Goal: Transaction & Acquisition: Subscribe to service/newsletter

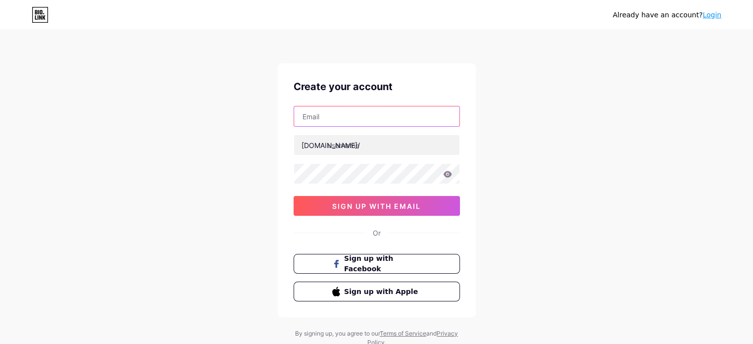
drag, startPoint x: 335, startPoint y: 122, endPoint x: 350, endPoint y: 125, distance: 15.7
click at [337, 122] on input "text" at bounding box center [376, 116] width 165 height 20
type input "[EMAIL_ADDRESS][DOMAIN_NAME]"
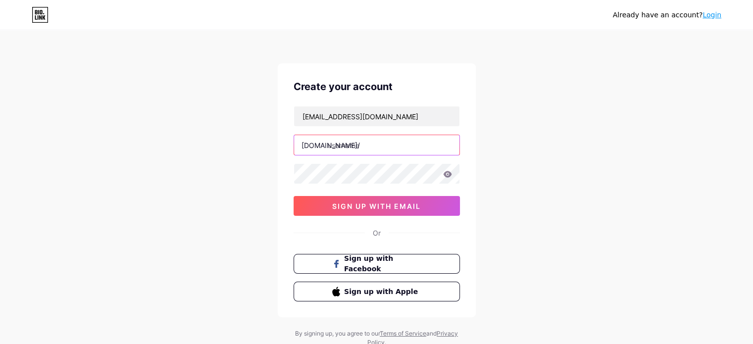
click at [356, 147] on input "text" at bounding box center [376, 145] width 165 height 20
type input "1"
drag, startPoint x: 392, startPoint y: 144, endPoint x: 163, endPoint y: 144, distance: 228.7
click at [168, 144] on div "Already have an account? Login Create your account teddyshalanda0@gmail.com bio…" at bounding box center [376, 189] width 753 height 379
type input "1"
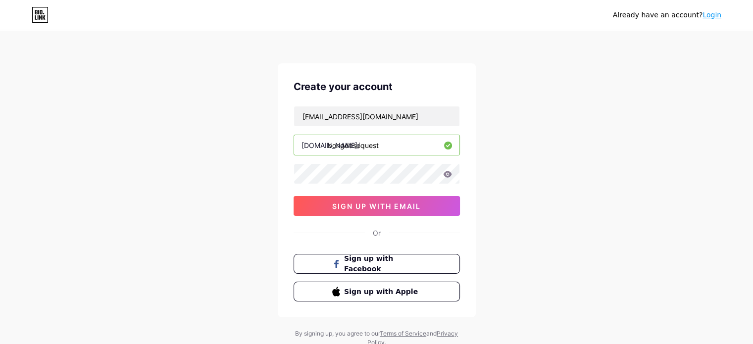
type input "bongdasoquest"
click at [364, 199] on button "sign up with email" at bounding box center [377, 206] width 166 height 20
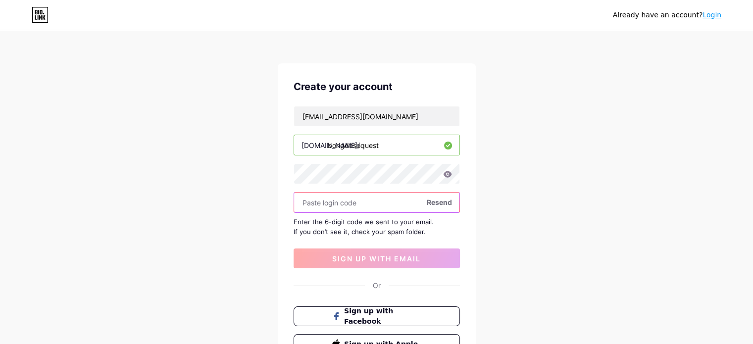
click at [344, 205] on input "text" at bounding box center [376, 203] width 165 height 20
click at [334, 204] on input "text" at bounding box center [376, 203] width 165 height 20
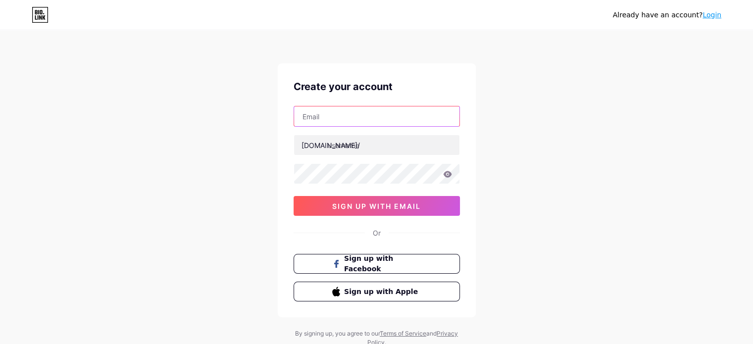
drag, startPoint x: 343, startPoint y: 120, endPoint x: 355, endPoint y: 125, distance: 13.2
click at [344, 120] on input "text" at bounding box center [376, 116] width 165 height 20
type input "[EMAIL_ADDRESS][DOMAIN_NAME]"
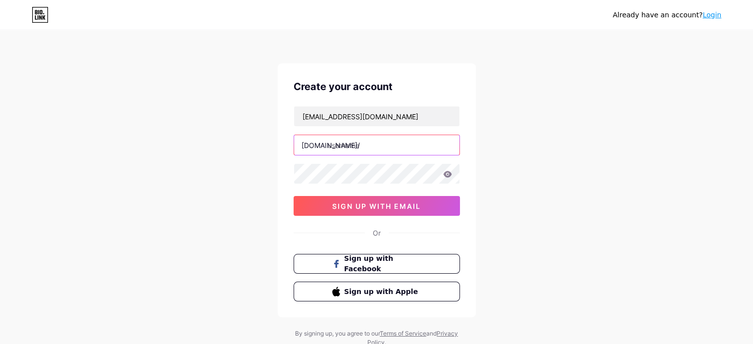
click at [364, 146] on input "text" at bounding box center [376, 145] width 165 height 20
type input "1"
click at [268, 152] on div "Already have an account? Login Create your account teddyshalanda0@gmail.com bio…" at bounding box center [376, 189] width 753 height 379
type input "1"
type input "bongdasoquest"
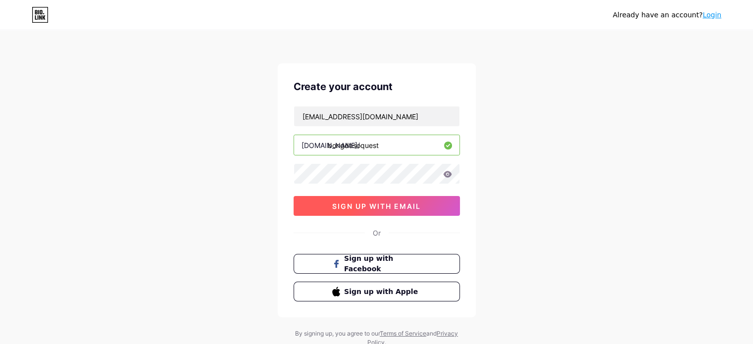
drag, startPoint x: 368, startPoint y: 202, endPoint x: 362, endPoint y: 197, distance: 8.1
click at [367, 202] on span "sign up with email" at bounding box center [376, 206] width 89 height 8
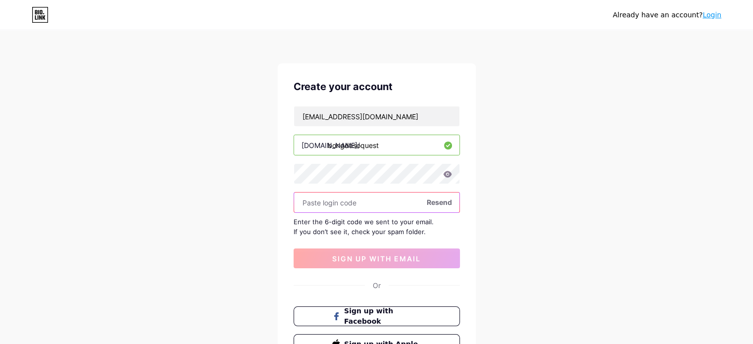
click at [346, 207] on input "text" at bounding box center [376, 203] width 165 height 20
paste input "798044"
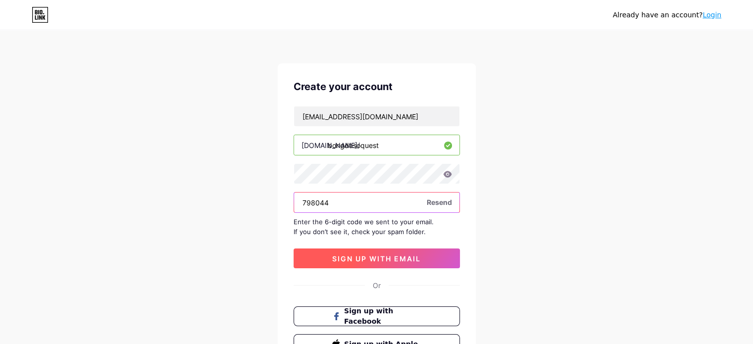
type input "798044"
click at [369, 259] on span "sign up with email" at bounding box center [376, 258] width 89 height 8
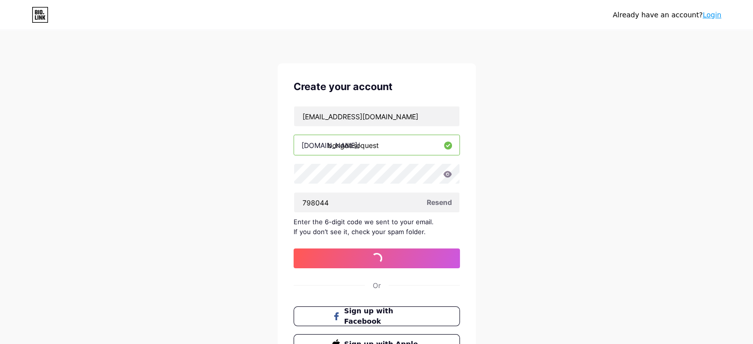
click at [187, 51] on div "Already have an account? Login Create your account teddyshalanda0@gmail.com bio…" at bounding box center [376, 215] width 753 height 431
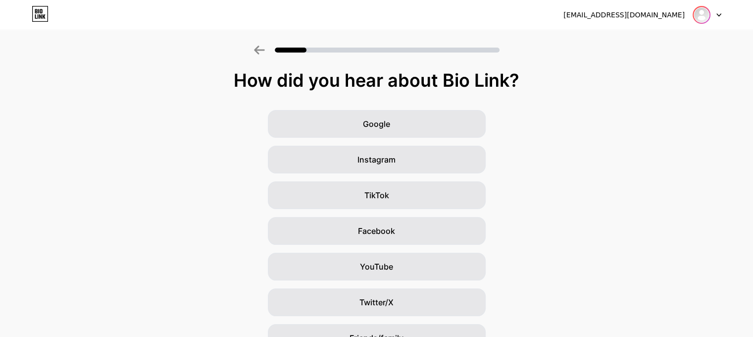
click at [705, 12] on img at bounding box center [701, 15] width 16 height 16
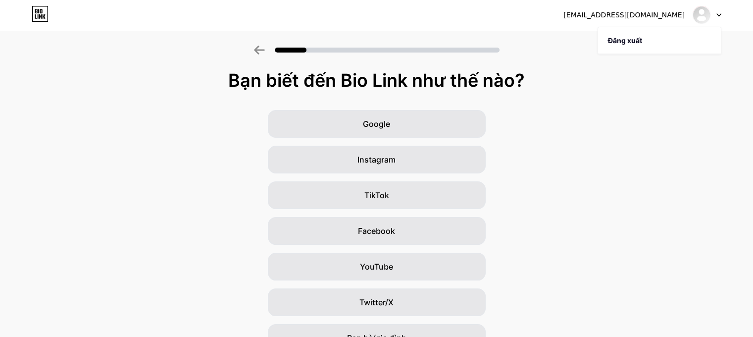
click at [647, 113] on div "Google Instagram TikTok Facebook YouTube Twitter/X Bạn bè/gia đình Khác" at bounding box center [376, 248] width 753 height 277
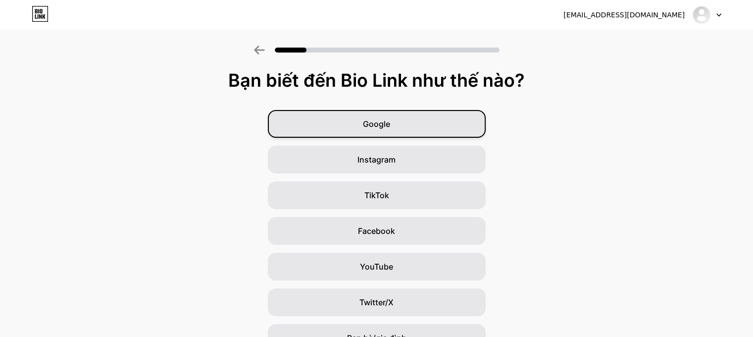
click at [380, 122] on font "Google" at bounding box center [376, 124] width 27 height 10
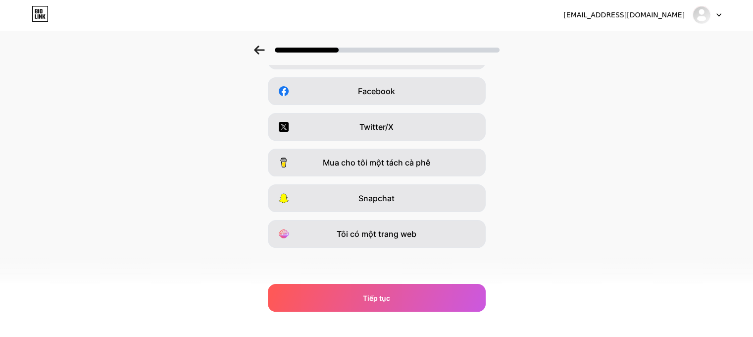
scroll to position [139, 0]
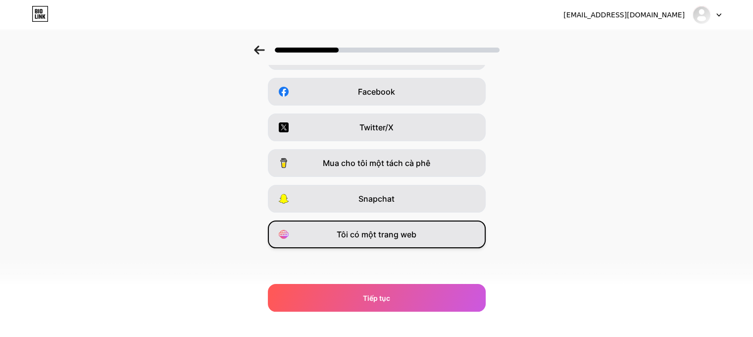
click at [389, 234] on font "Tôi có một trang web" at bounding box center [377, 234] width 80 height 10
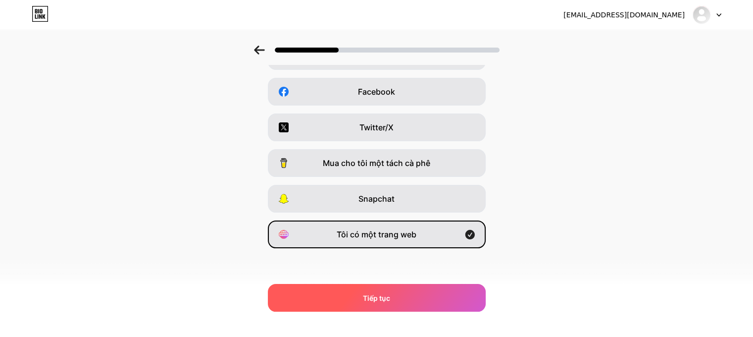
click at [390, 295] on font "Tiếp tục" at bounding box center [376, 298] width 27 height 8
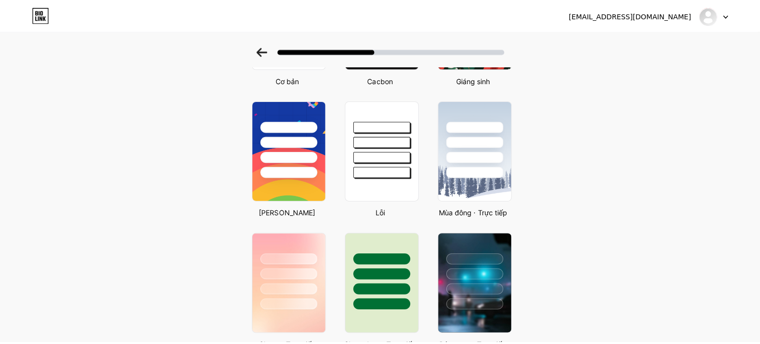
scroll to position [0, 0]
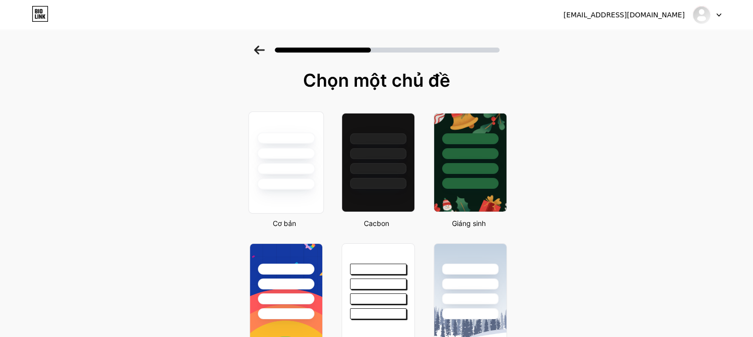
click at [280, 170] on div at bounding box center [286, 168] width 58 height 11
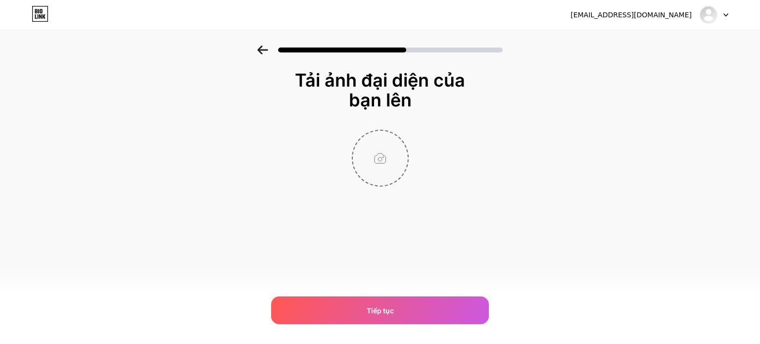
click at [381, 159] on input "file" at bounding box center [380, 158] width 55 height 55
type input "C:\fakepath\logo.jpg"
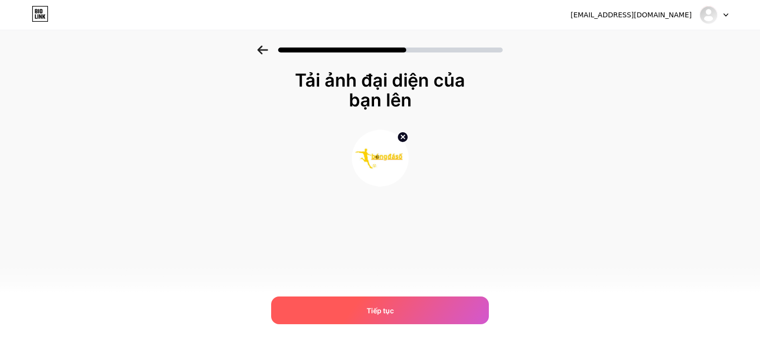
click at [382, 302] on div "Tiếp tục" at bounding box center [380, 310] width 218 height 28
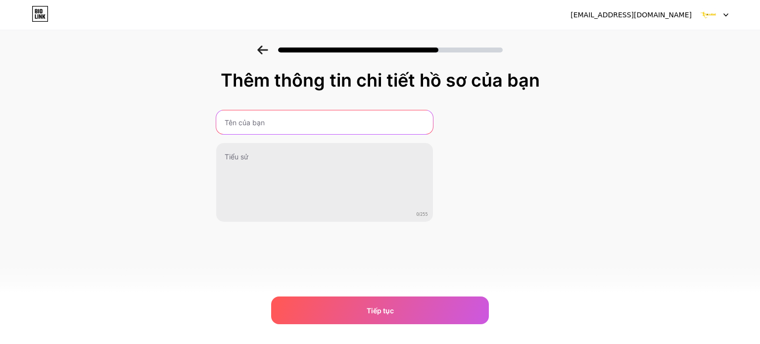
click at [240, 129] on input "text" at bounding box center [324, 122] width 217 height 24
type input "4"
type input "Bongdaso | Bóng Đá Số | Trang Dữ Liệu Bóng Đá Cập Nhật 24/7"
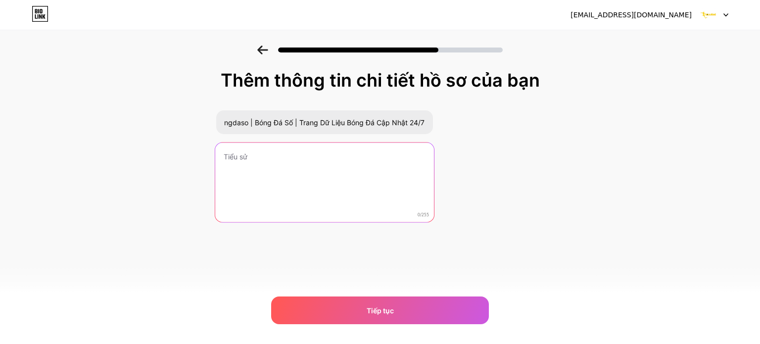
click at [250, 162] on textarea at bounding box center [324, 183] width 219 height 81
type textarea "6"
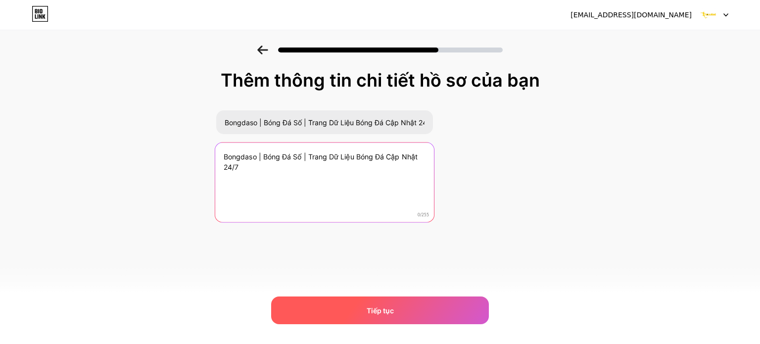
type textarea "Bongdaso | Bóng Đá Số | Trang Dữ Liệu Bóng Đá Cập Nhật 24/7"
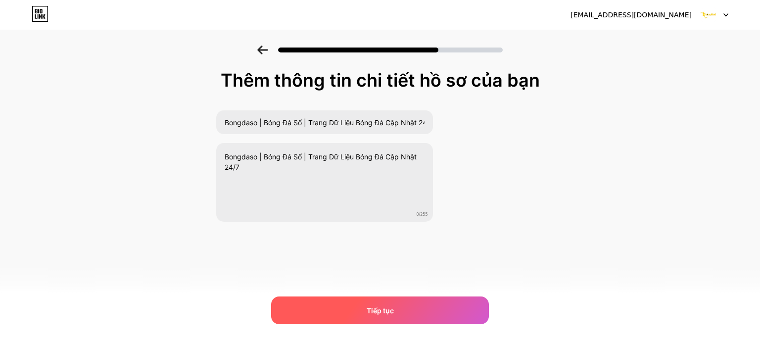
click at [384, 311] on font "Tiếp tục" at bounding box center [380, 310] width 27 height 8
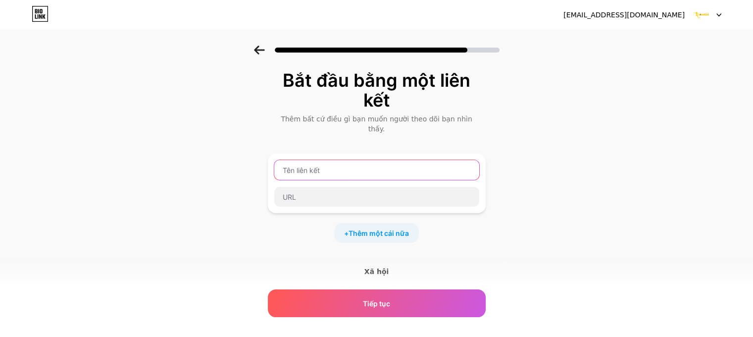
click at [303, 160] on input "text" at bounding box center [376, 170] width 205 height 20
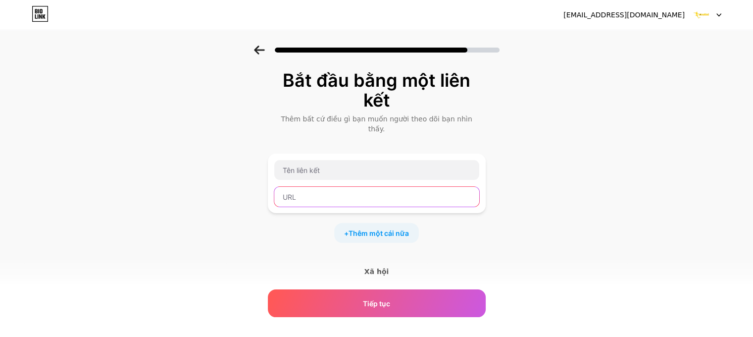
click at [305, 192] on input "text" at bounding box center [376, 197] width 205 height 20
type input "3"
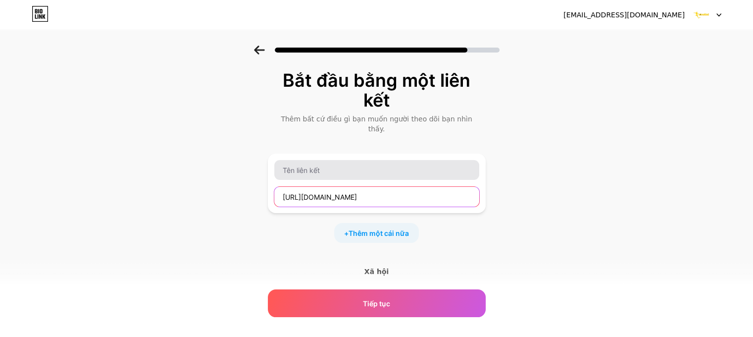
type input "https://bongdaso.quest/"
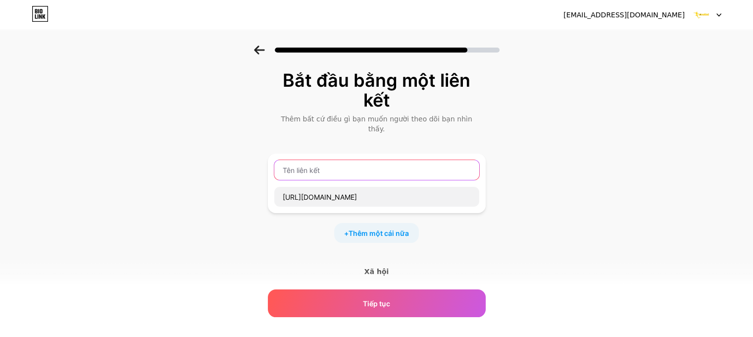
click at [308, 161] on input "text" at bounding box center [376, 170] width 205 height 20
type input "3"
type input "https://bongdaso.quest/"
click at [377, 229] on font "Thêm một cái nữa" at bounding box center [378, 233] width 60 height 8
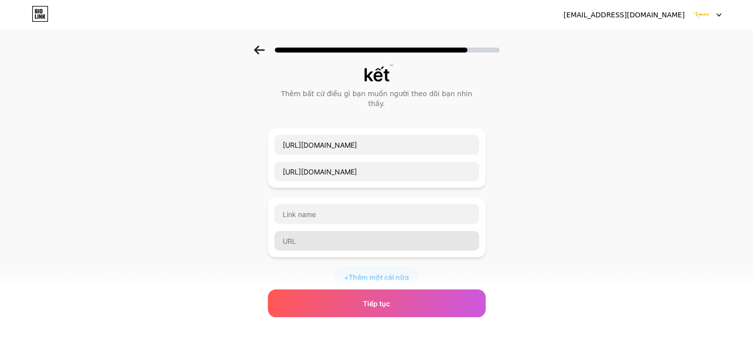
scroll to position [27, 0]
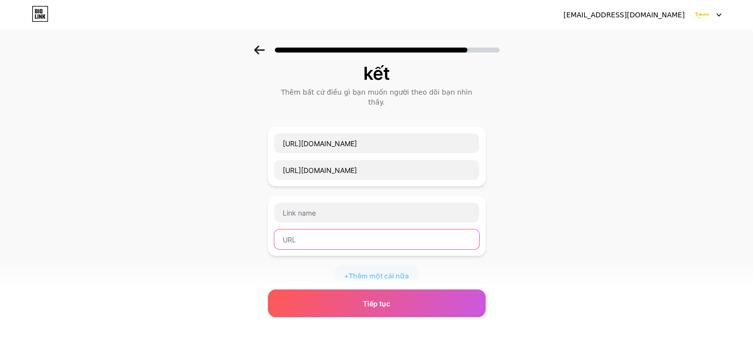
click at [305, 229] on input "text" at bounding box center [376, 239] width 205 height 20
click at [314, 229] on input "text" at bounding box center [376, 239] width 205 height 20
paste input "https://dialogluzern.ch/profiles/bongdasoquest/activity"
click at [335, 229] on input "https://dialogluzern.ch/profiles/bongdasoquest/activity" at bounding box center [376, 239] width 205 height 20
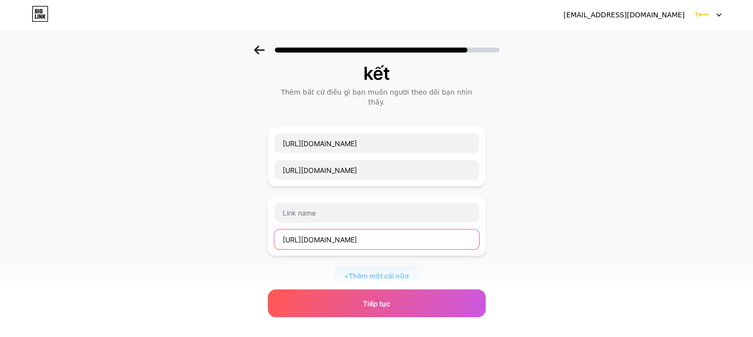
click at [335, 229] on input "https://dialogluzern.ch/profiles/bongdasoquest/activity" at bounding box center [376, 239] width 205 height 20
click at [328, 232] on input "https://dialogluzern.ch/profiles/bongdasoquest/activity" at bounding box center [376, 239] width 205 height 20
type input "https://dialogluzern.ch/profiles/bongdasoquest/activity"
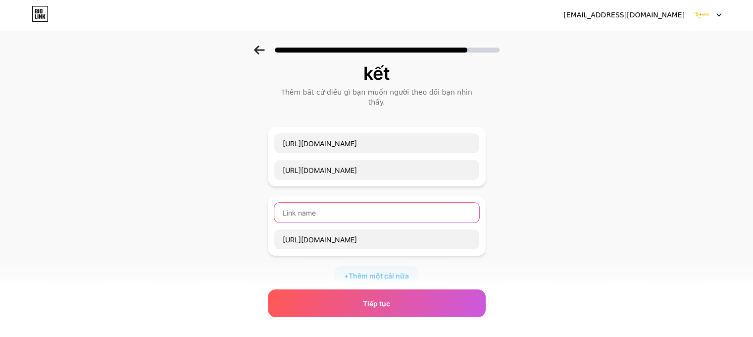
click at [316, 207] on input "text" at bounding box center [376, 212] width 205 height 20
paste input "dialogluzern"
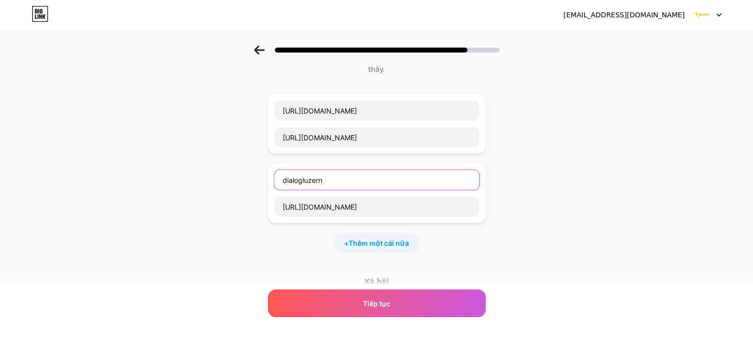
scroll to position [76, 0]
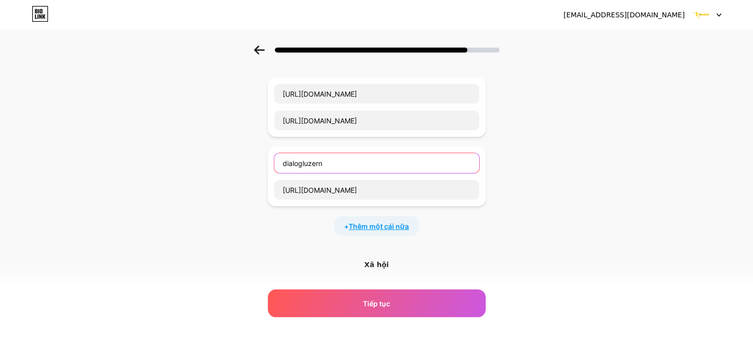
type input "dialogluzern"
click at [385, 222] on font "Thêm một cái nữa" at bounding box center [378, 226] width 60 height 8
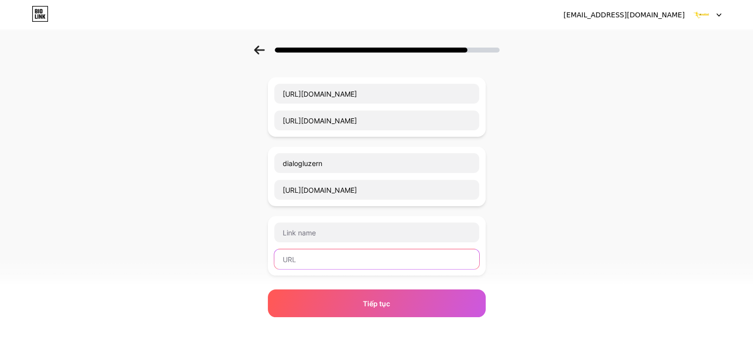
click at [327, 249] on input "text" at bounding box center [376, 259] width 205 height 20
click at [299, 250] on input "text" at bounding box center [376, 259] width 205 height 20
paste input "https://javabyab.com/user/bongdasoquest"
click at [327, 250] on input "https://javabyab.com/user/bongdasoquest" at bounding box center [376, 259] width 205 height 20
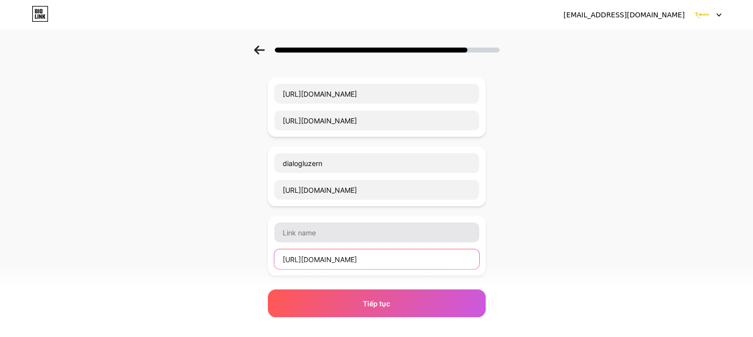
type input "https://javabyab.com/user/bongdasoquest"
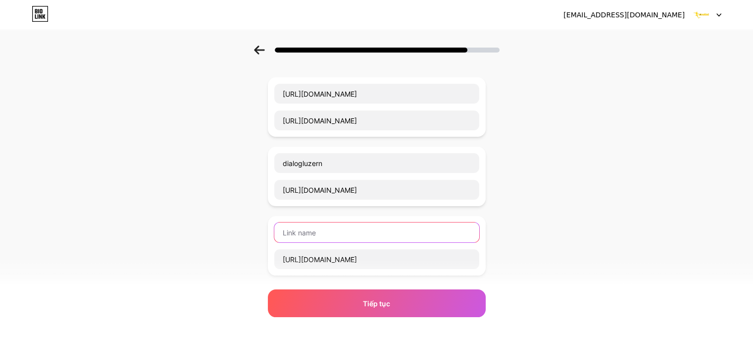
click at [310, 225] on input "text" at bounding box center [376, 232] width 205 height 20
paste input "javabyab"
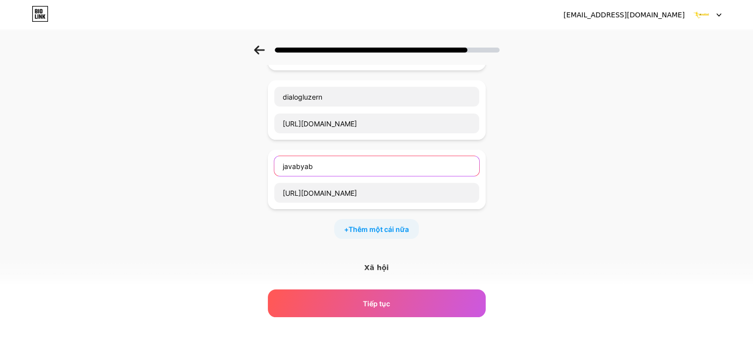
scroll to position [225, 0]
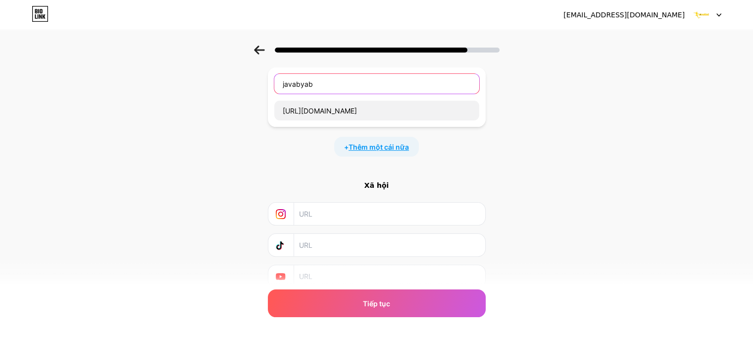
type input "javabyab"
click at [382, 143] on font "Thêm một cái nữa" at bounding box center [378, 147] width 60 height 8
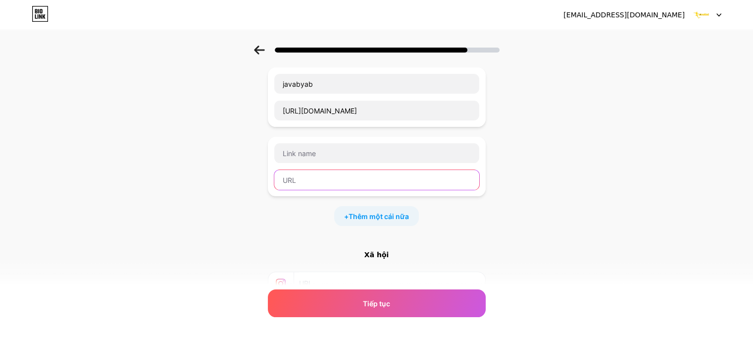
click at [309, 170] on input "text" at bounding box center [376, 180] width 205 height 20
paste input "https://tera.poradna.net/users/1055840265-bongdasoquest"
click at [333, 170] on input "https://tera.poradna.net/users/1055840265-bongdasoquest" at bounding box center [376, 180] width 205 height 20
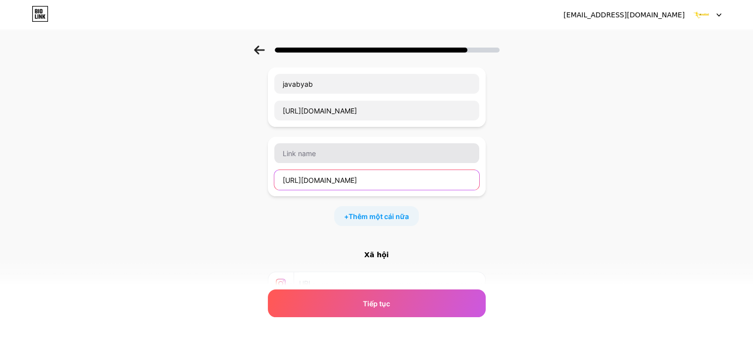
type input "https://tera.poradna.net/users/1055840265-bongdasoquest"
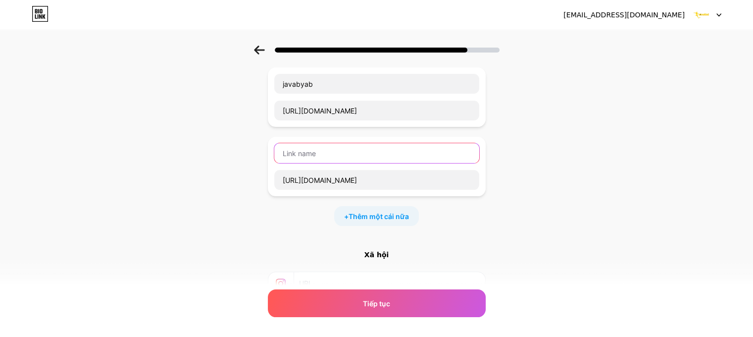
click at [321, 143] on input "text" at bounding box center [376, 153] width 205 height 20
paste input "poradna"
type input "poradna"
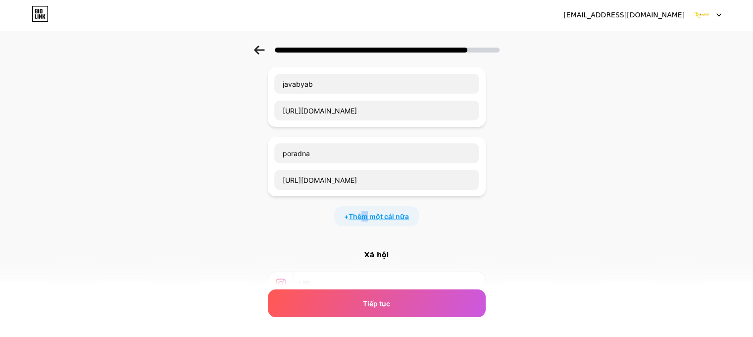
click at [368, 211] on span "Thêm một cái nữa" at bounding box center [378, 216] width 60 height 10
click at [310, 239] on input "text" at bounding box center [376, 249] width 205 height 20
paste input "https://forum.aigato.vn/user/bongdasoquest"
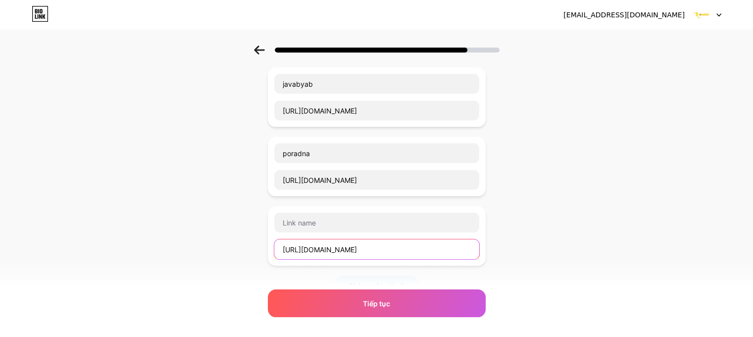
click at [335, 241] on input "https://forum.aigato.vn/user/bongdasoquest" at bounding box center [376, 249] width 205 height 20
click at [335, 240] on input "https://forum.aigato.vn/user/bongdasoquest" at bounding box center [376, 249] width 205 height 20
type input "https://forum.aigato.vn/user/bongdasoquest"
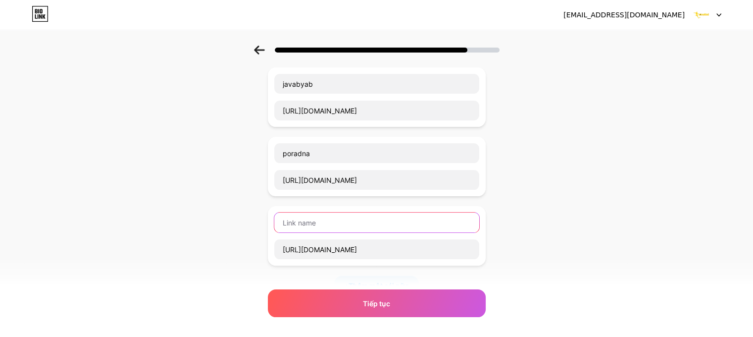
click at [288, 212] on input "text" at bounding box center [376, 222] width 205 height 20
paste input "aigato"
type input "aigato"
click at [378, 281] on font "Thêm một cái nữa" at bounding box center [378, 285] width 60 height 8
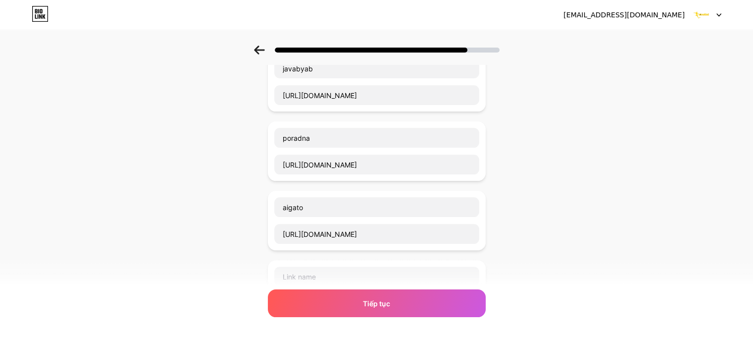
scroll to position [373, 0]
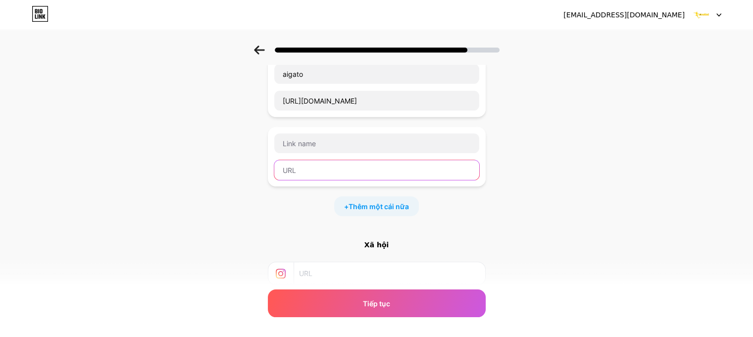
click at [325, 160] on input "text" at bounding box center [376, 170] width 205 height 20
paste input "https://www.aquarius-dir.com/https://bongdasoquest/_493399.html"
click at [329, 160] on input "https://www.aquarius-dir.com/https://bongdasoquest/_493399.html" at bounding box center [376, 170] width 205 height 20
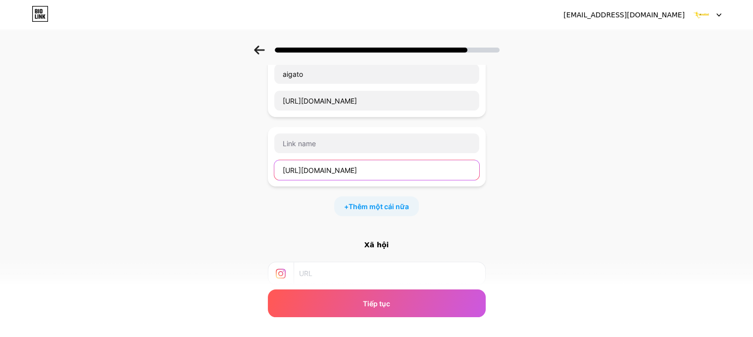
click at [309, 160] on input "https://www.aquarius-dir.com/https://bongdasoquest/_493399.html" at bounding box center [376, 170] width 205 height 20
type input "https://www.aquarius-dir.com/https://bongdasoquest/_493399.html"
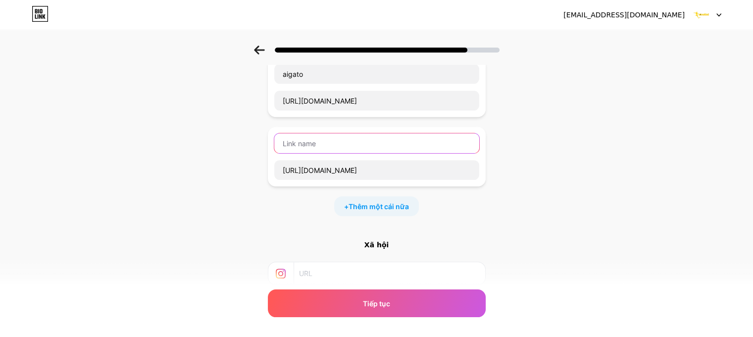
click at [311, 134] on input "text" at bounding box center [376, 143] width 205 height 20
paste input "aquarius"
type input "aquarius"
click at [368, 196] on div "+ Thêm một cái nữa" at bounding box center [376, 206] width 85 height 20
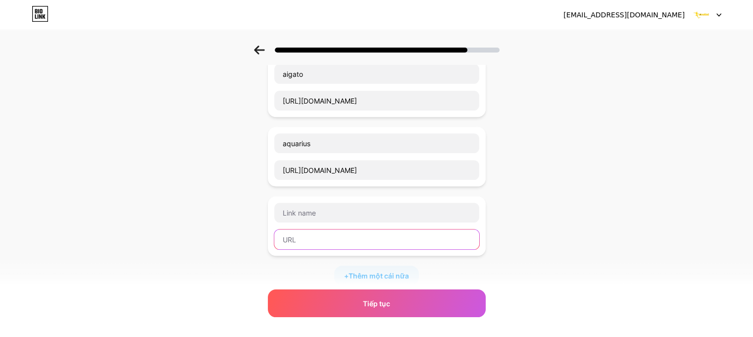
click at [311, 231] on input "text" at bounding box center [376, 239] width 205 height 20
paste input "https://forums.giantitp.com/member.php?357317-bongdasoquest&tab=aboutme&simple=1"
click at [350, 229] on input "https://forums.giantitp.com/member.php?357317-bongdasoquest&tab=aboutme&simple=1" at bounding box center [376, 239] width 205 height 20
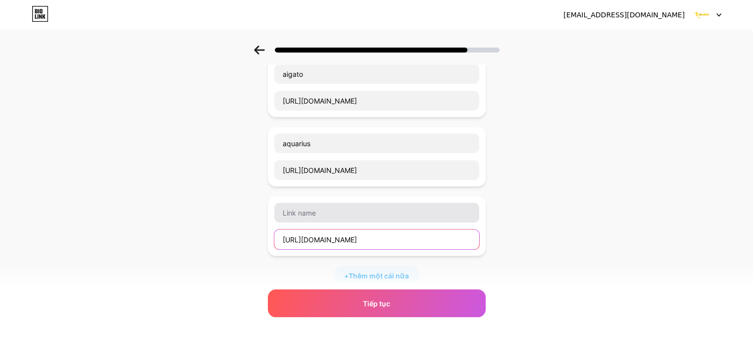
type input "https://forums.giantitp.com/member.php?357317-bongdasoquest&tab=aboutme&simple=1"
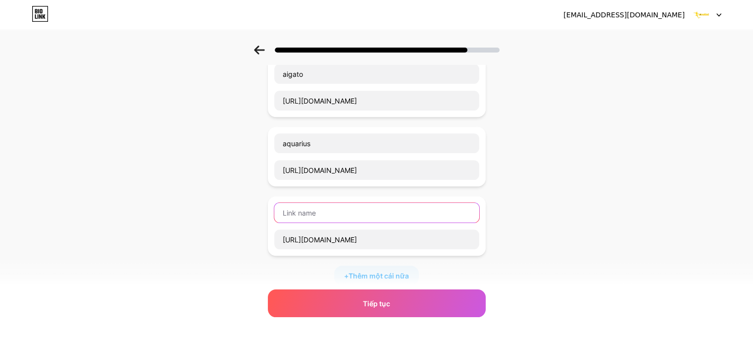
click at [327, 203] on input "text" at bounding box center [376, 212] width 205 height 20
paste input "bongdasoquest"
type input "bongdasoquest"
click at [370, 271] on font "Thêm một cái nữa" at bounding box center [378, 275] width 60 height 8
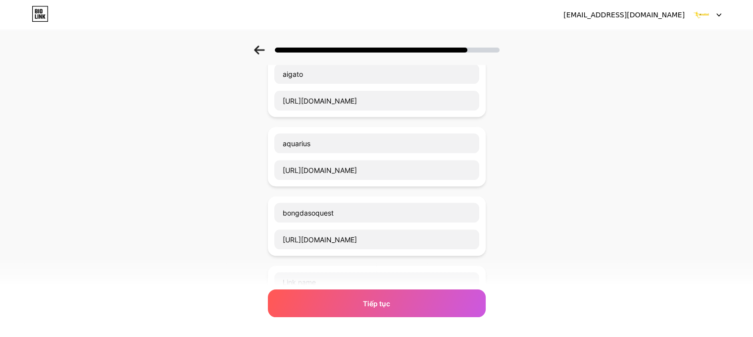
click at [584, 172] on div "Bắt đầu bằng một liên kết Thêm bất cứ điều gì bạn muốn người theo dõi bạn nhìn …" at bounding box center [376, 103] width 753 height 863
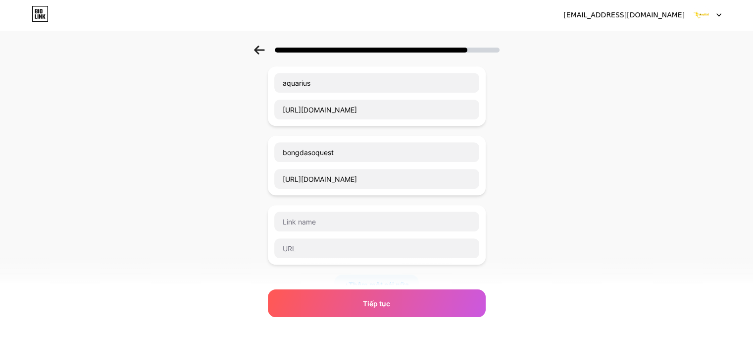
scroll to position [435, 0]
click at [320, 237] on input "text" at bounding box center [376, 247] width 205 height 20
paste input "http://users.atw.hu/animalsexforum/profile.php?mode=viewprofile&u=24134"
click at [334, 237] on input "http://users.atw.hu/animalsexforum/profile.php?mode=viewprofile&u=24134" at bounding box center [376, 247] width 205 height 20
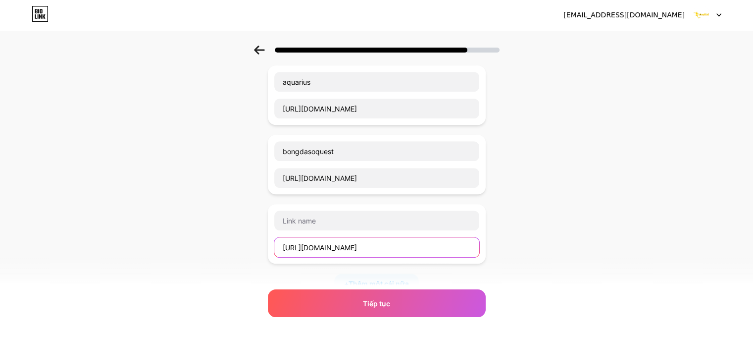
click at [334, 237] on input "http://users.atw.hu/animalsexforum/profile.php?mode=viewprofile&u=24134" at bounding box center [376, 247] width 205 height 20
type input "http://users.atw.hu/animalsexforum/profile.php?mode=viewprofile&u=24134"
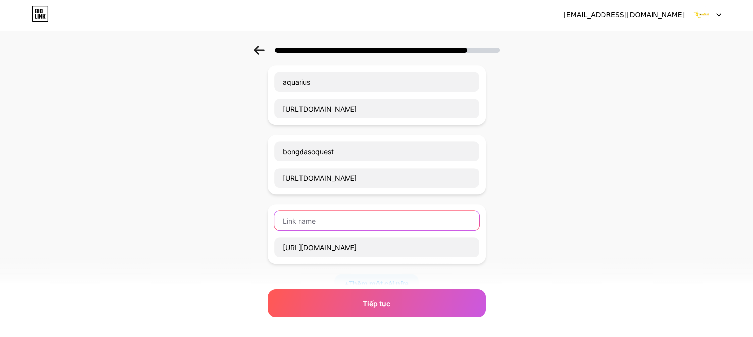
paste input "animalsexforum"
click at [319, 210] on input "animalsexforum" at bounding box center [376, 220] width 205 height 20
paste input "animalsexforum"
drag, startPoint x: 281, startPoint y: 207, endPoint x: 128, endPoint y: 207, distance: 152.9
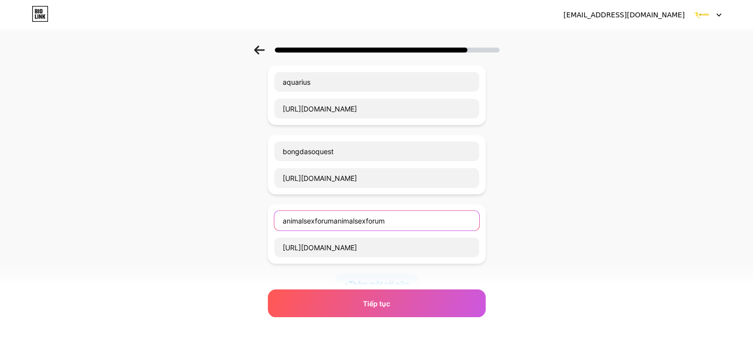
click at [128, 207] on div "Bắt đầu bằng một liên kết Thêm bất cứ điều gì bạn muốn người theo dõi bạn nhìn …" at bounding box center [376, 42] width 753 height 863
paste input "text"
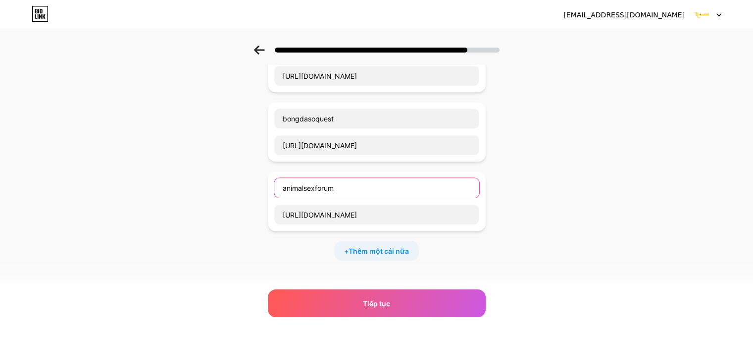
scroll to position [534, 0]
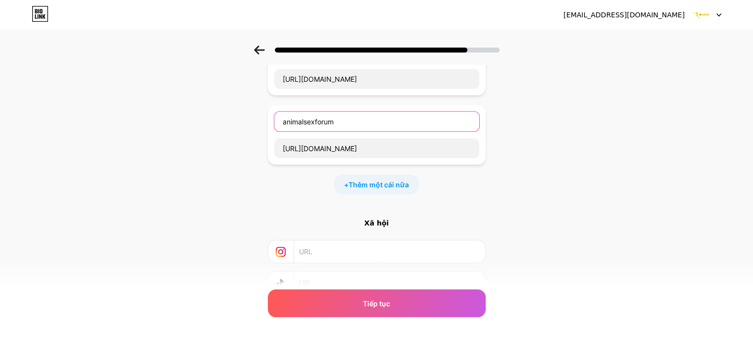
type input "animalsexforum"
click at [340, 174] on div "+ Thêm một cái nữa" at bounding box center [376, 184] width 85 height 20
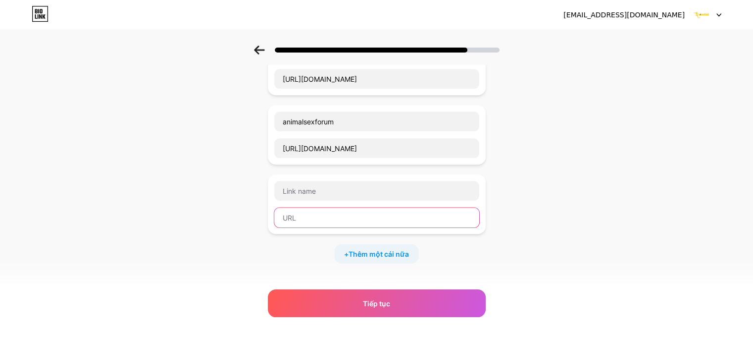
click at [299, 207] on input "text" at bounding box center [376, 217] width 205 height 20
paste input "https://bbs.airav.cc/home.php?mod=space&uid=4021839"
click at [324, 207] on input "https://bbs.airav.cc/home.php?mod=space&uid=4021839" at bounding box center [376, 217] width 205 height 20
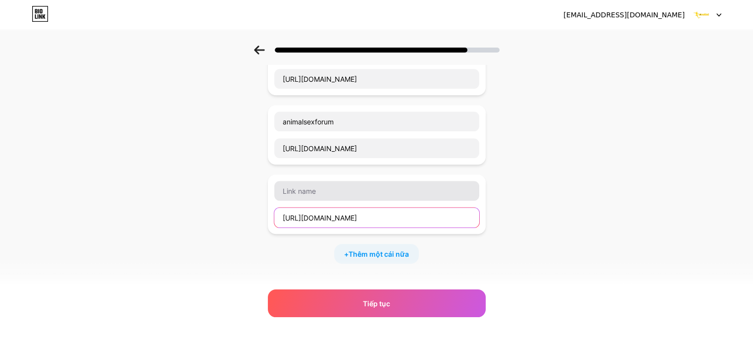
type input "https://bbs.airav.cc/home.php?mod=space&uid=4021839"
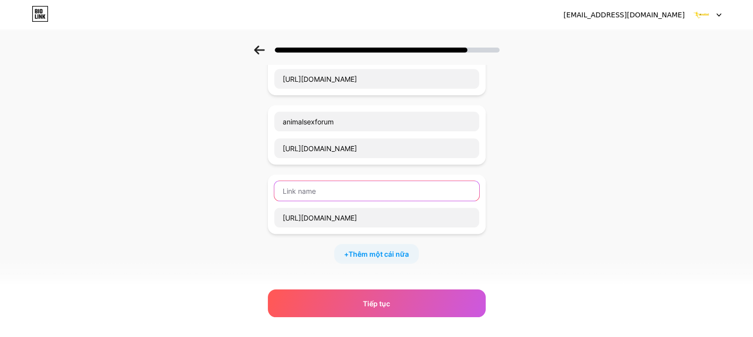
click at [319, 181] on input "text" at bounding box center [376, 191] width 205 height 20
paste input "airav"
type input "airav"
click at [377, 249] on font "Thêm một cái nữa" at bounding box center [378, 253] width 60 height 8
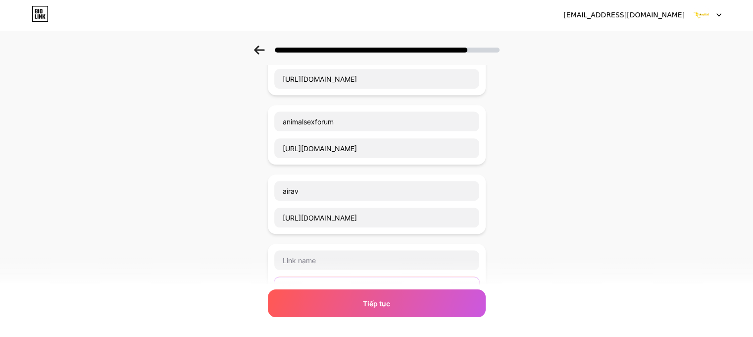
click at [298, 277] on input "text" at bounding box center [376, 287] width 205 height 20
paste input "https://directoryanalytic.com/details.php?id=376757"
click at [326, 277] on input "https://directoryanalytic.com/details.php?id=376757" at bounding box center [376, 287] width 205 height 20
type input "https://directoryanalytic.com/details.php?id=376757"
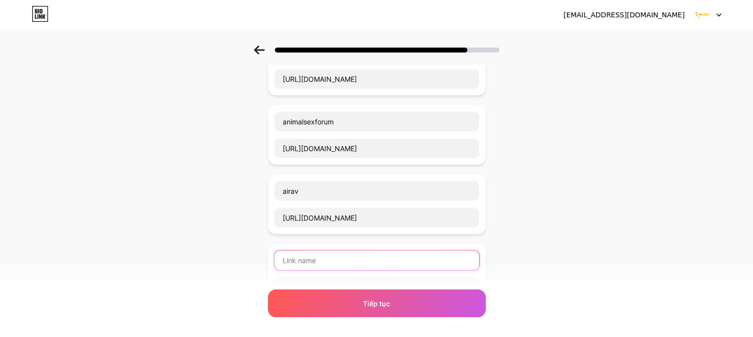
click at [320, 250] on input "text" at bounding box center [376, 260] width 205 height 20
paste input "directoryanalytic"
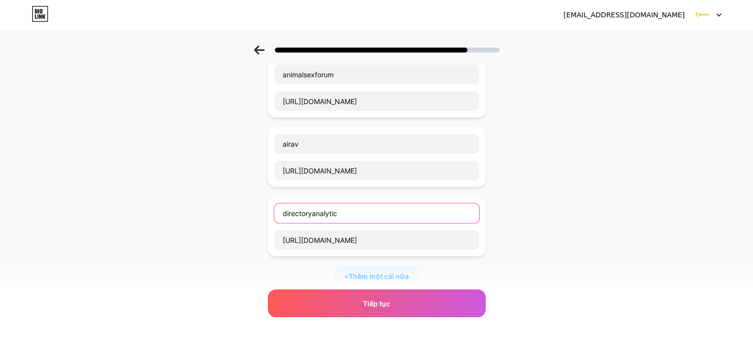
scroll to position [633, 0]
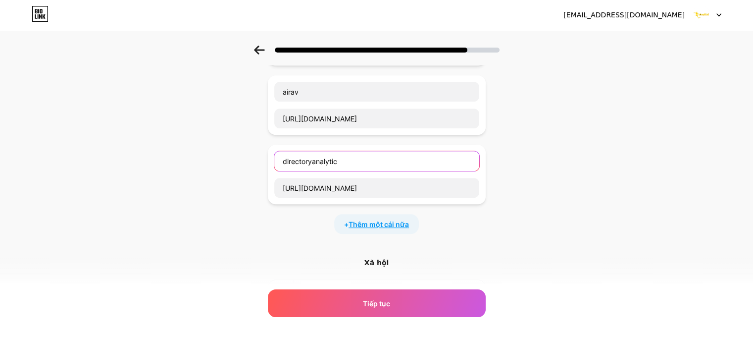
type input "directoryanalytic"
click at [389, 220] on font "Thêm một cái nữa" at bounding box center [378, 224] width 60 height 8
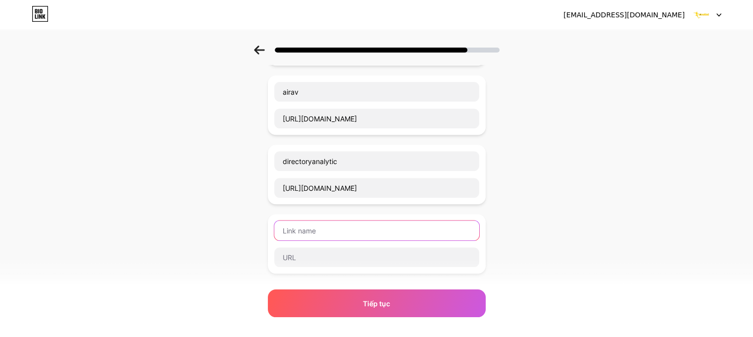
click at [312, 220] on input "text" at bounding box center [376, 230] width 205 height 20
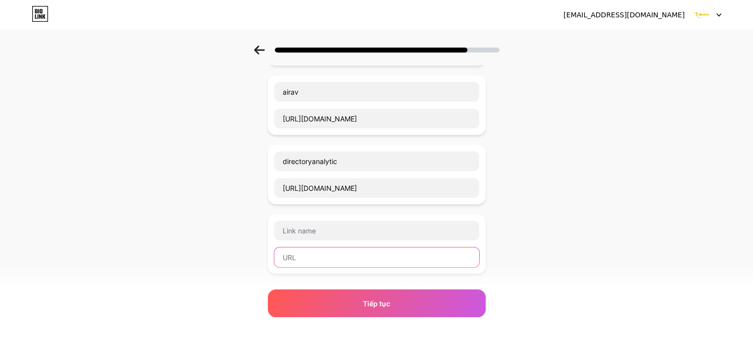
click at [309, 249] on input "text" at bounding box center [376, 257] width 205 height 20
paste input "https://forums.ashesofthesingularity.com/user/7577173"
click at [341, 247] on input "https://forums.ashesofthesingularity.com/user/7577173" at bounding box center [376, 257] width 205 height 20
type input "https://forums.ashesofthesingularity.com/user/7577173"
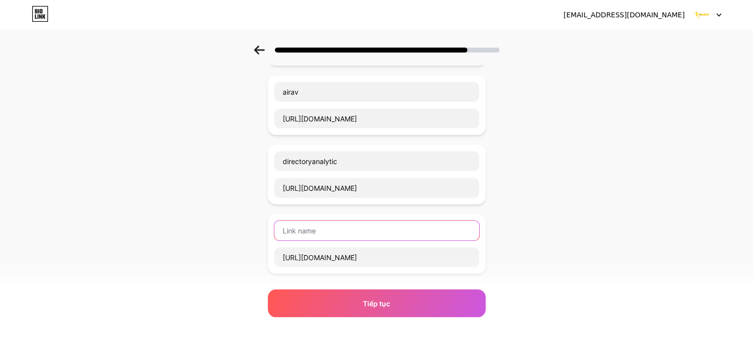
click at [321, 220] on input "text" at bounding box center [376, 230] width 205 height 20
paste input "ashesofthesingularity"
type input "ashesofthesingularity"
drag, startPoint x: 205, startPoint y: 202, endPoint x: 244, endPoint y: 206, distance: 38.8
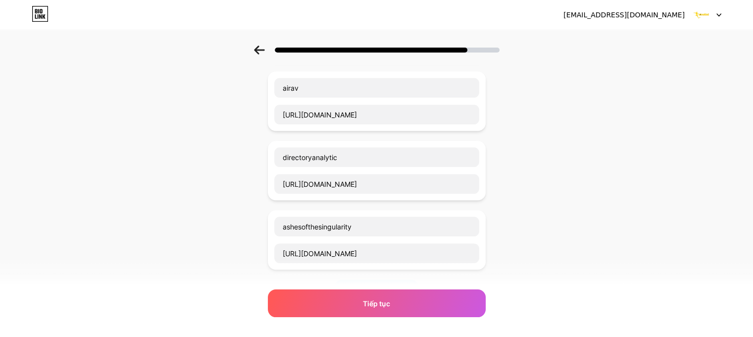
scroll to position [637, 0]
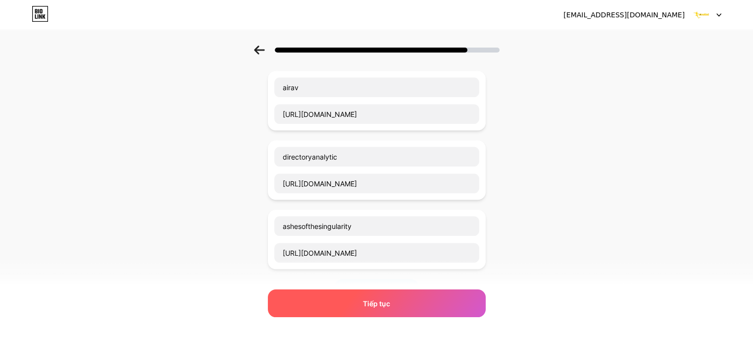
click at [368, 295] on div "Tiếp tục" at bounding box center [377, 303] width 218 height 28
click at [375, 302] on font "Tiếp tục" at bounding box center [376, 303] width 27 height 8
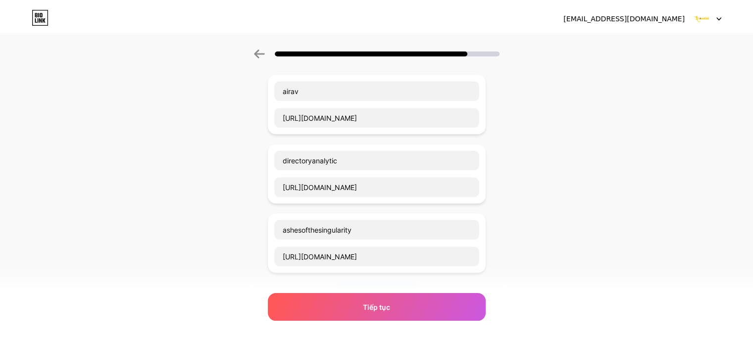
scroll to position [0, 0]
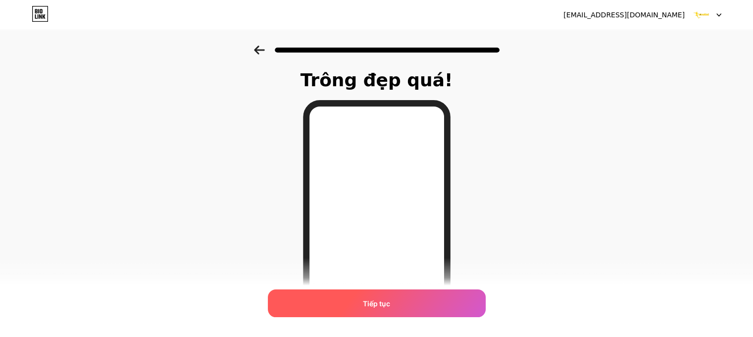
click at [390, 298] on span "Tiếp tục" at bounding box center [376, 303] width 27 height 10
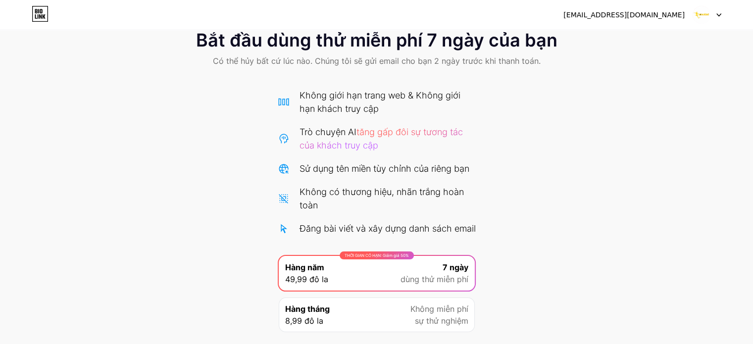
scroll to position [107, 0]
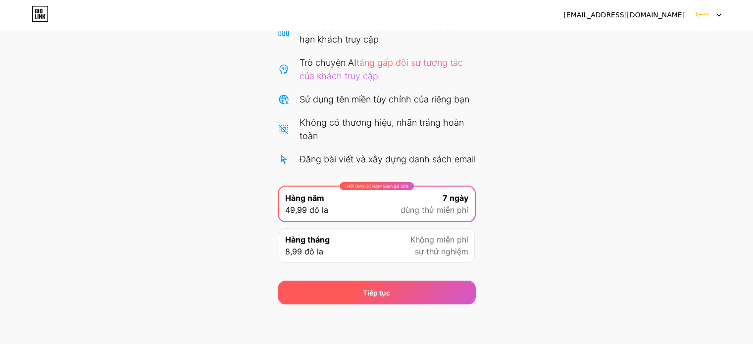
click at [357, 298] on div "Tiếp tục" at bounding box center [377, 293] width 198 height 24
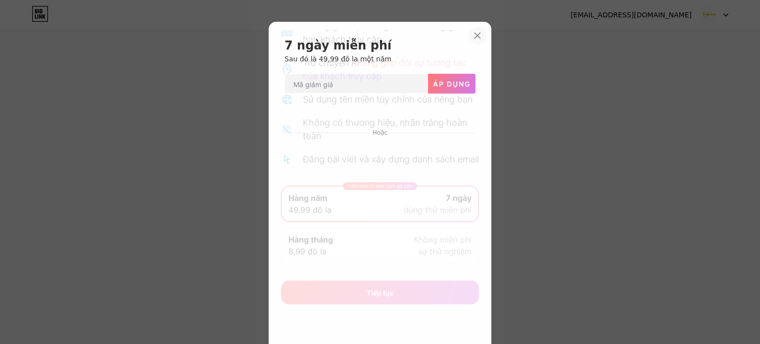
click at [469, 33] on div at bounding box center [478, 36] width 18 height 18
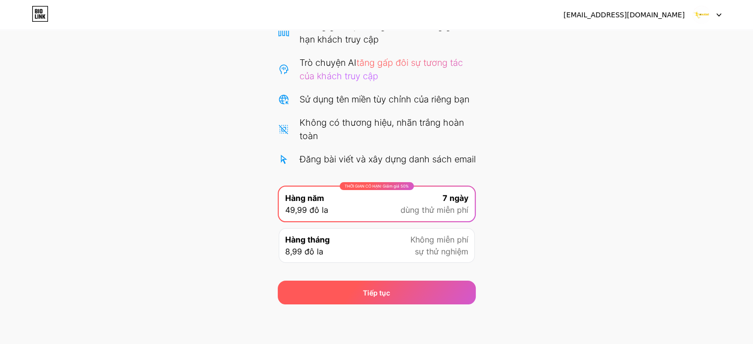
click at [379, 300] on div "Tiếp tục" at bounding box center [377, 293] width 198 height 24
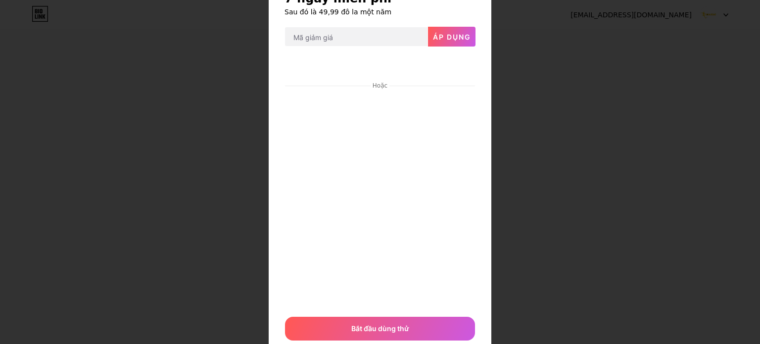
scroll to position [81, 0]
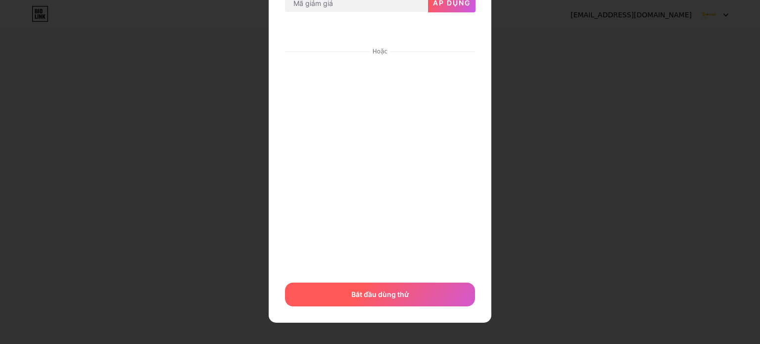
click at [365, 285] on div "Bắt đầu dùng thử" at bounding box center [380, 295] width 190 height 24
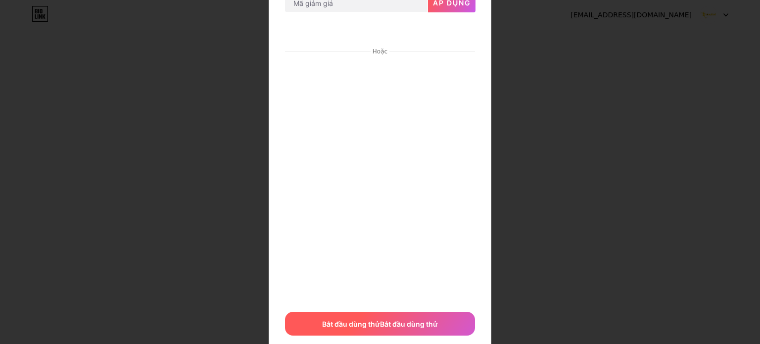
scroll to position [85, 0]
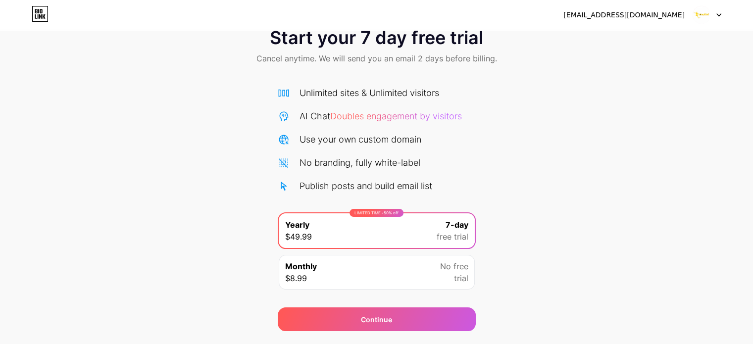
scroll to position [53, 0]
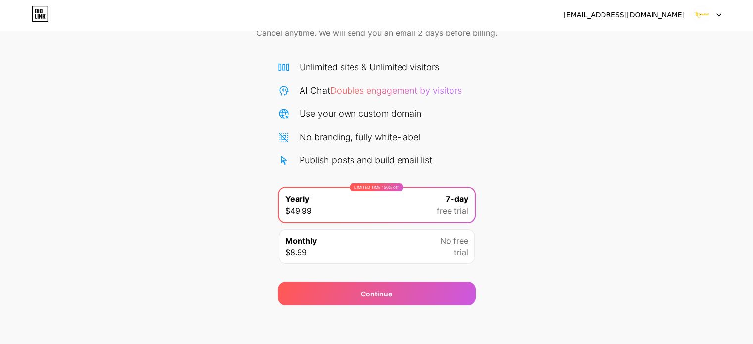
click at [367, 248] on div "Monthly $8.99 No free trial" at bounding box center [377, 246] width 196 height 35
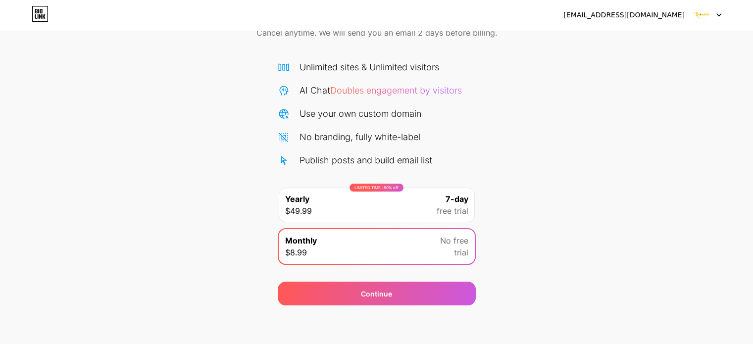
click at [217, 217] on div "Start your 7 day free trial Cancel anytime. We will send you an email 2 days be…" at bounding box center [376, 148] width 753 height 313
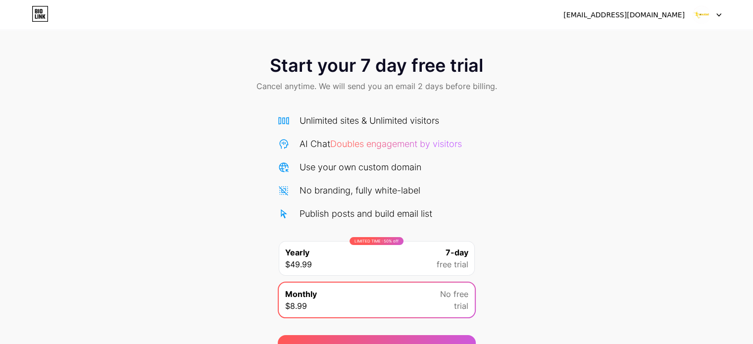
scroll to position [0, 0]
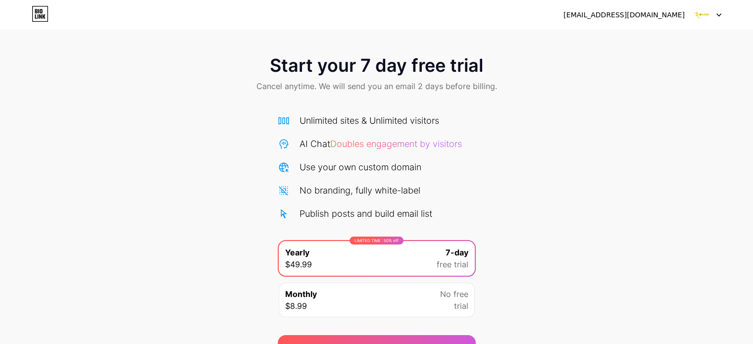
click at [651, 15] on div "[EMAIL_ADDRESS][DOMAIN_NAME]" at bounding box center [623, 15] width 121 height 10
click at [717, 15] on icon at bounding box center [718, 14] width 5 height 3
click at [638, 81] on div "Start your 7 day free trial Cancel anytime. We will send you an email 2 days be…" at bounding box center [376, 75] width 753 height 58
